Goal: Transaction & Acquisition: Book appointment/travel/reservation

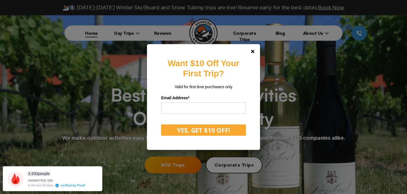
click at [166, 163] on div "Want $10 Off Your First Trip? Valid for first time purchasers only Email Addres…" at bounding box center [203, 97] width 407 height 194
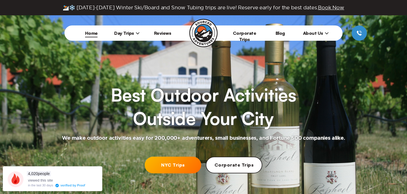
click at [166, 163] on link "NYC Trips" at bounding box center [173, 165] width 57 height 17
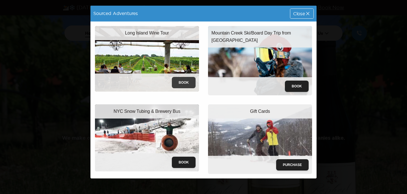
click at [188, 84] on button "Book" at bounding box center [184, 82] width 24 height 11
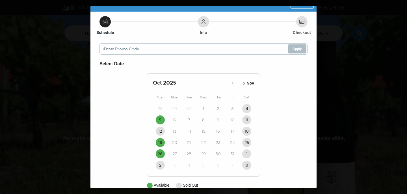
scroll to position [20, 0]
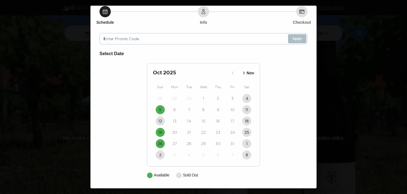
click at [244, 71] on icon "button" at bounding box center [244, 73] width 6 height 6
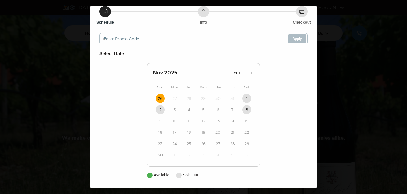
click at [161, 98] on time "26" at bounding box center [160, 99] width 5 height 6
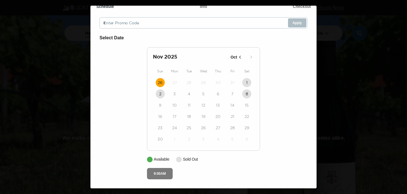
click at [163, 176] on button "9:00AM" at bounding box center [160, 173] width 26 height 11
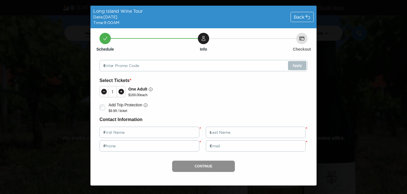
scroll to position [0, 0]
click at [305, 18] on icon at bounding box center [308, 17] width 6 height 6
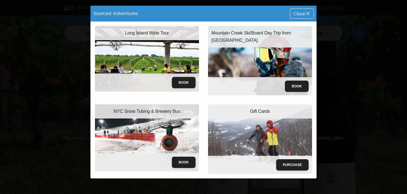
click at [330, 31] on div "Sourced Adventures Close Long Island Wine Tour Book Mountain Creek Ski/Board Da…" at bounding box center [203, 97] width 407 height 194
click at [299, 14] on span "Close" at bounding box center [299, 13] width 12 height 5
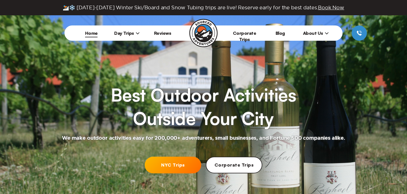
click at [125, 31] on span "Day Trips" at bounding box center [126, 33] width 25 height 6
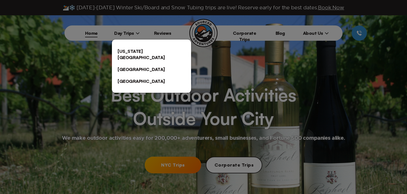
click at [183, 166] on div at bounding box center [203, 97] width 407 height 194
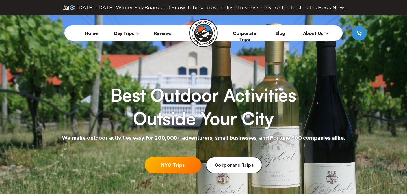
click at [166, 166] on link "NYC Trips" at bounding box center [173, 165] width 57 height 17
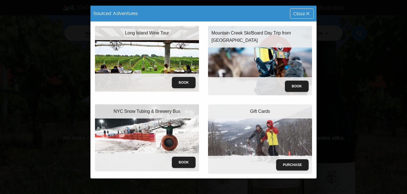
click at [300, 11] on span "Close" at bounding box center [299, 13] width 12 height 5
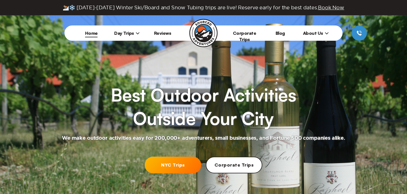
click at [169, 170] on link "NYC Trips" at bounding box center [173, 165] width 57 height 17
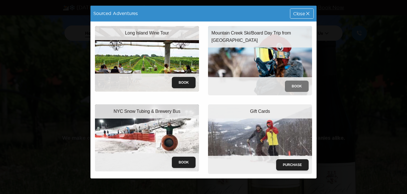
click at [299, 86] on button "Book" at bounding box center [297, 86] width 24 height 11
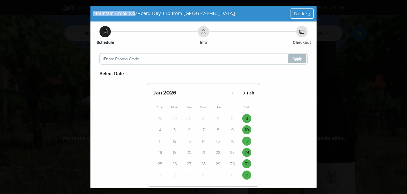
drag, startPoint x: 95, startPoint y: 14, endPoint x: 136, endPoint y: 12, distance: 41.6
click at [136, 12] on span "Mountain Creek Ski/Board Day Trip from [GEOGRAPHIC_DATA]" at bounding box center [164, 13] width 142 height 5
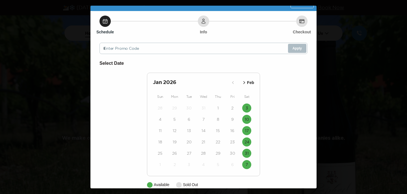
scroll to position [5, 0]
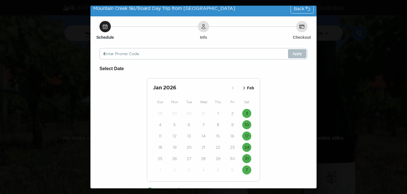
click at [283, 110] on div "Select Date [DATE] Feb Sun Mon Tue Wed Thu Fri Sat 28 29 30 31 1 2 3 4 5 6 7 8 …" at bounding box center [203, 129] width 208 height 128
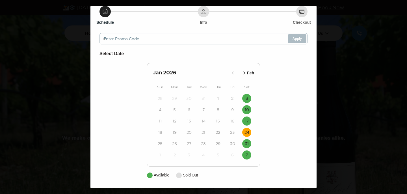
click at [248, 132] on time "24" at bounding box center [246, 132] width 5 height 6
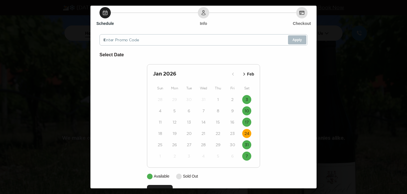
scroll to position [37, 0]
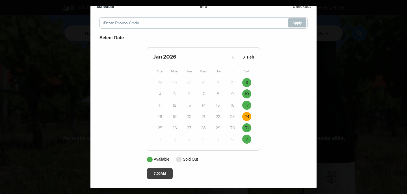
click at [163, 174] on button "7:00AM" at bounding box center [160, 173] width 26 height 11
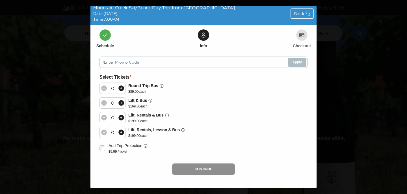
scroll to position [3, 0]
click at [303, 12] on span "Back" at bounding box center [299, 13] width 11 height 5
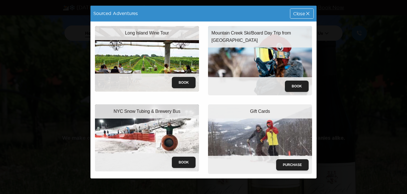
click at [303, 12] on span "Close" at bounding box center [299, 13] width 12 height 5
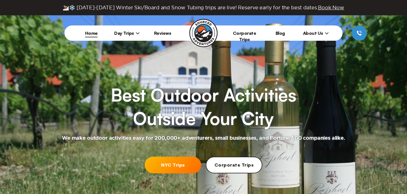
click at [172, 164] on link "NYC Trips" at bounding box center [173, 165] width 57 height 17
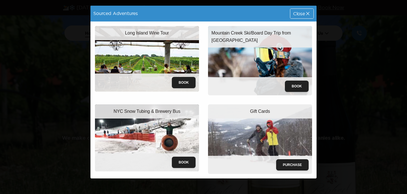
click at [305, 13] on icon at bounding box center [308, 14] width 6 height 6
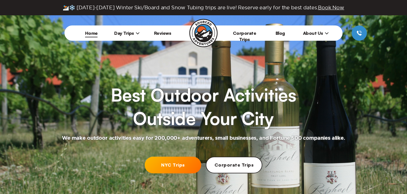
click at [181, 164] on link "NYC Trips" at bounding box center [173, 165] width 57 height 17
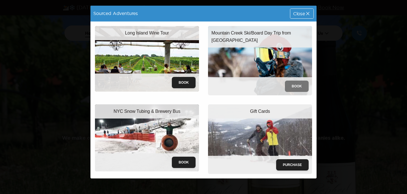
click at [294, 87] on button "Book" at bounding box center [297, 86] width 24 height 11
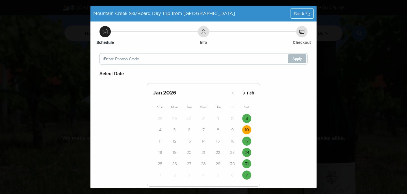
scroll to position [20, 0]
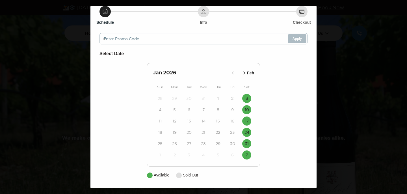
click at [245, 70] on icon "button" at bounding box center [244, 73] width 6 height 6
click at [231, 73] on icon "button" at bounding box center [233, 73] width 6 height 6
click at [246, 73] on icon "button" at bounding box center [244, 73] width 6 height 6
click at [232, 73] on icon "button" at bounding box center [233, 73] width 6 height 6
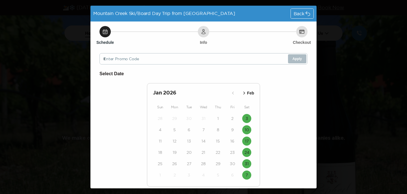
click at [291, 14] on div "Back" at bounding box center [302, 14] width 23 height 10
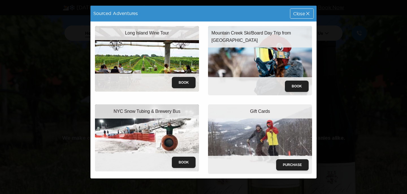
click at [296, 14] on span "Close" at bounding box center [299, 13] width 12 height 5
